Goal: Task Accomplishment & Management: Manage account settings

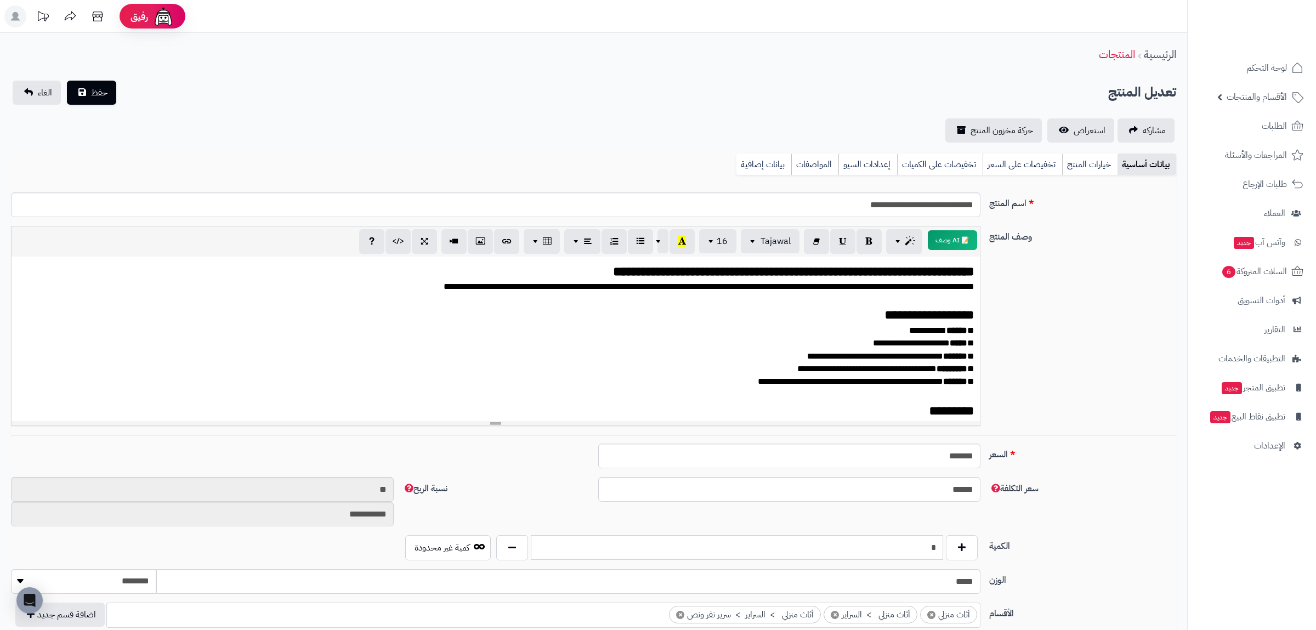
scroll to position [5, 0]
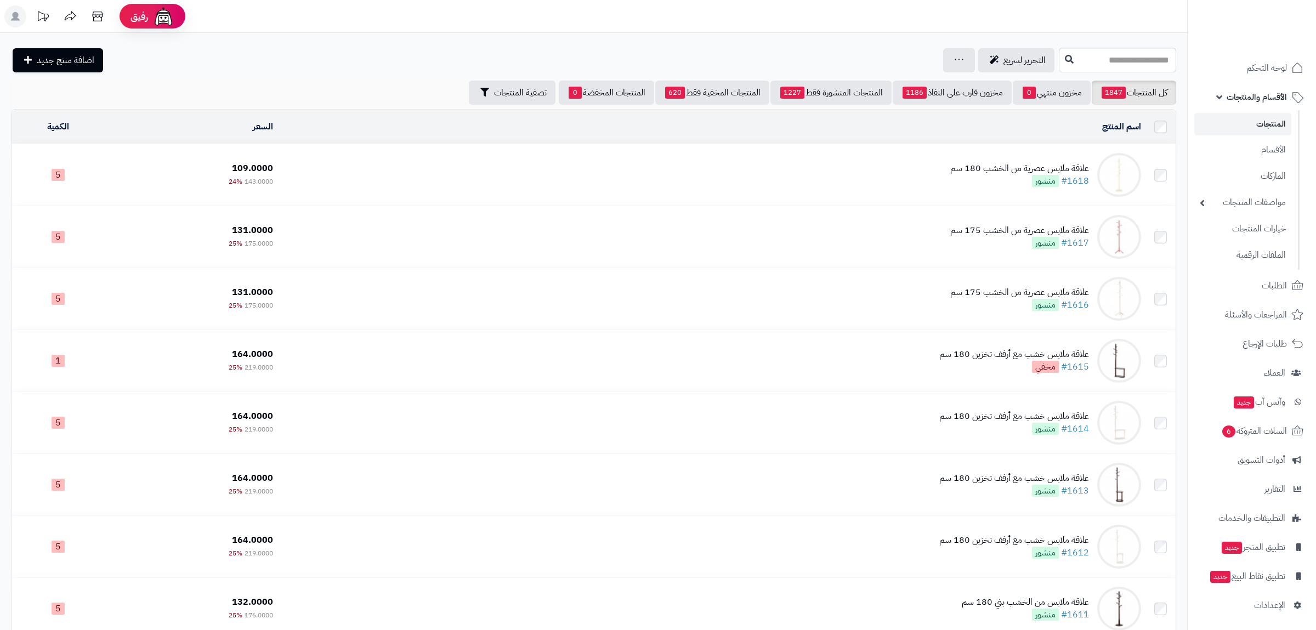
scroll to position [2517, 0]
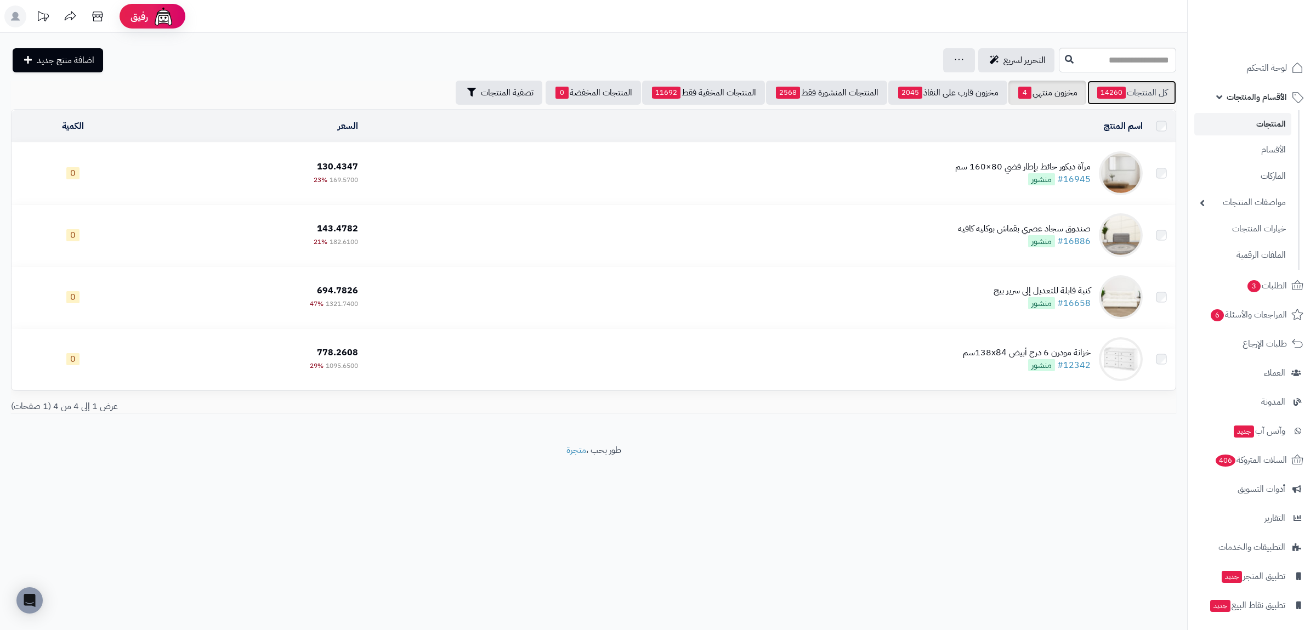
click at [1144, 88] on link "كل المنتجات 14260" at bounding box center [1131, 93] width 89 height 24
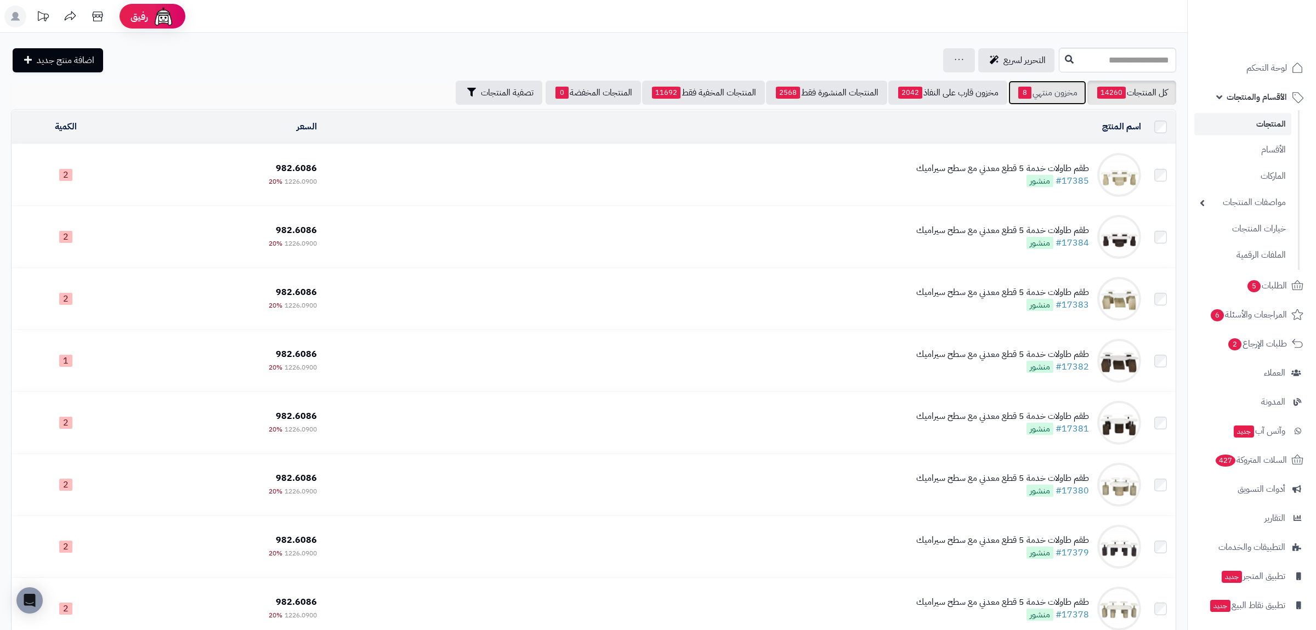
click at [1040, 93] on link "مخزون منتهي 8" at bounding box center [1047, 93] width 78 height 24
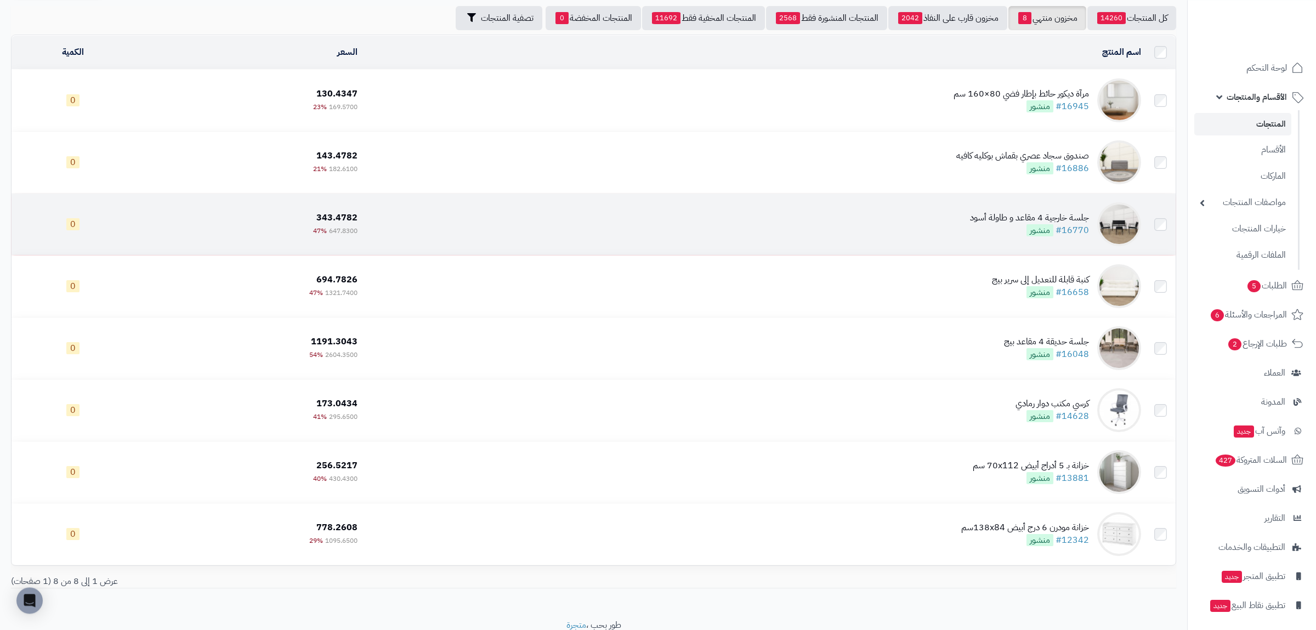
scroll to position [121, 0]
